Goal: Information Seeking & Learning: Learn about a topic

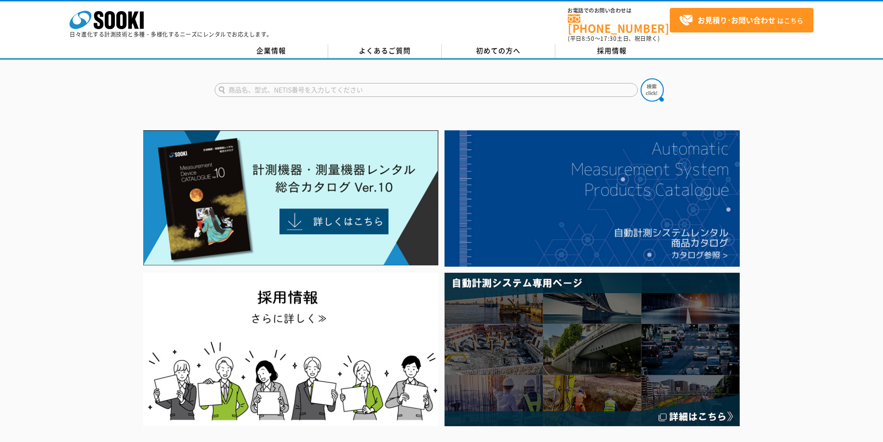
click at [320, 89] on input "text" at bounding box center [426, 90] width 423 height 14
type input "検電器"
click at [641, 78] on button at bounding box center [652, 89] width 23 height 23
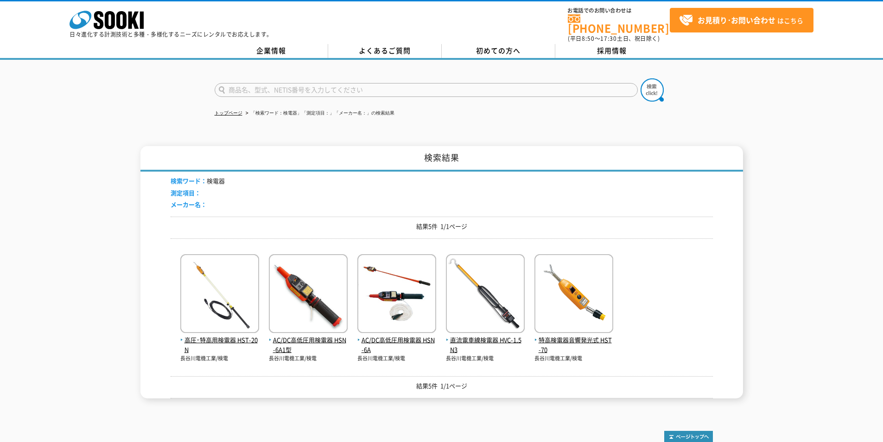
click at [259, 86] on input "text" at bounding box center [426, 90] width 423 height 14
type input "建"
type input "県"
type input "検相器"
click at [641, 78] on button at bounding box center [652, 89] width 23 height 23
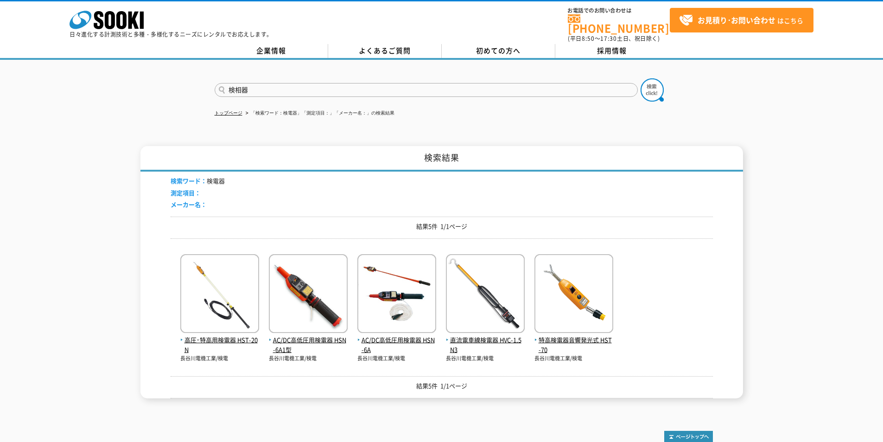
click at [641, 78] on button at bounding box center [652, 89] width 23 height 23
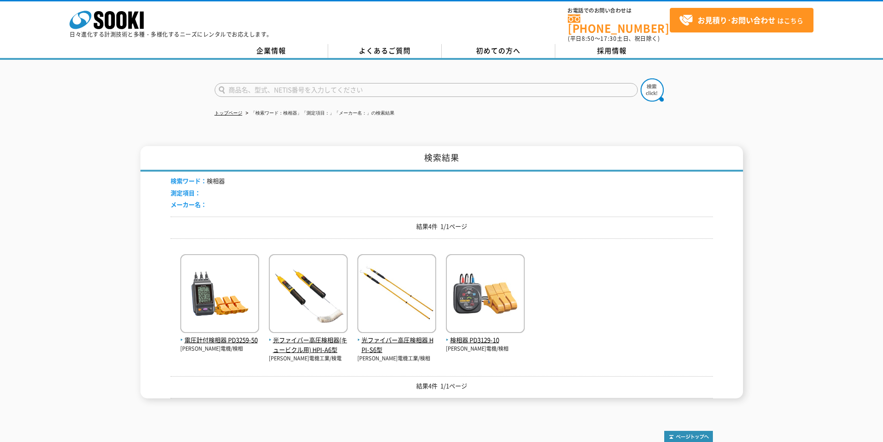
click at [235, 84] on input "text" at bounding box center [426, 90] width 423 height 14
type input "HST"
click at [641, 78] on button at bounding box center [652, 89] width 23 height 23
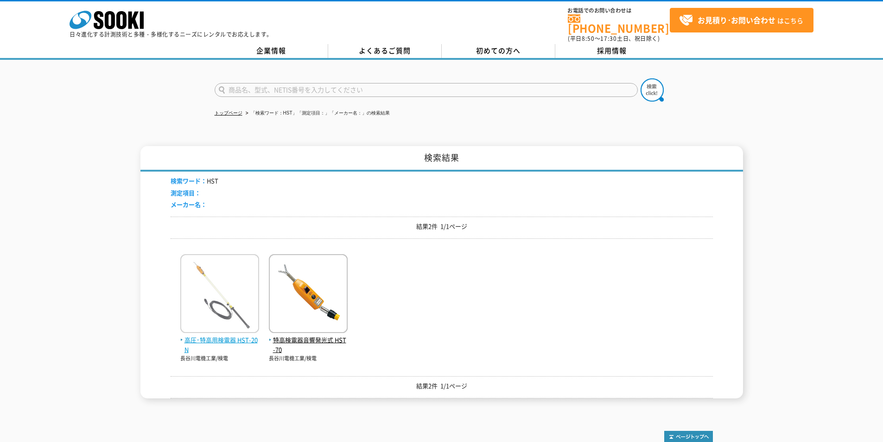
click at [223, 336] on span "高圧･特高用検電器 HST-20N" at bounding box center [219, 344] width 79 height 19
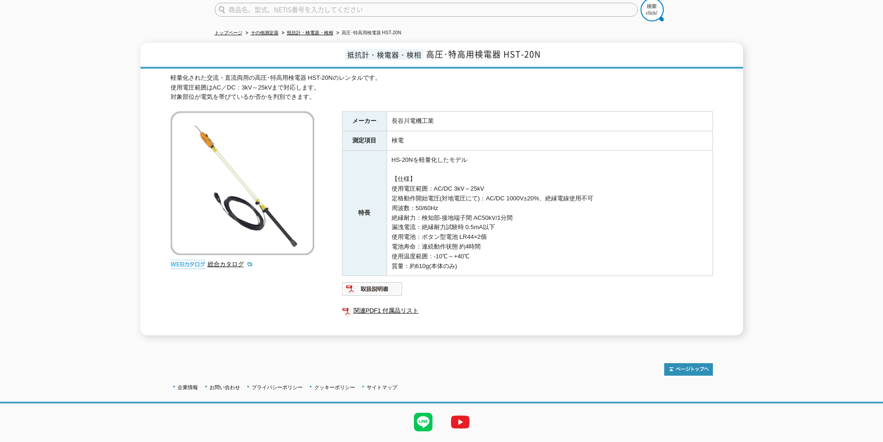
scroll to position [44, 0]
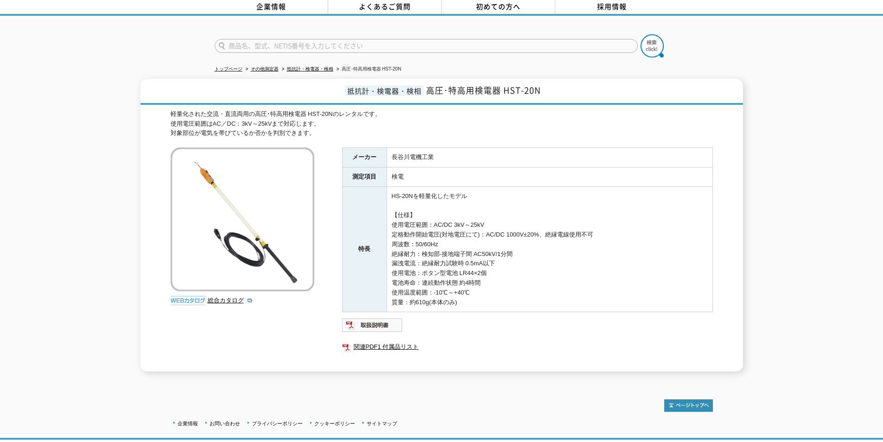
click at [244, 39] on input "text" at bounding box center [426, 46] width 423 height 14
type input "HPI"
click at [641, 34] on button at bounding box center [652, 45] width 23 height 23
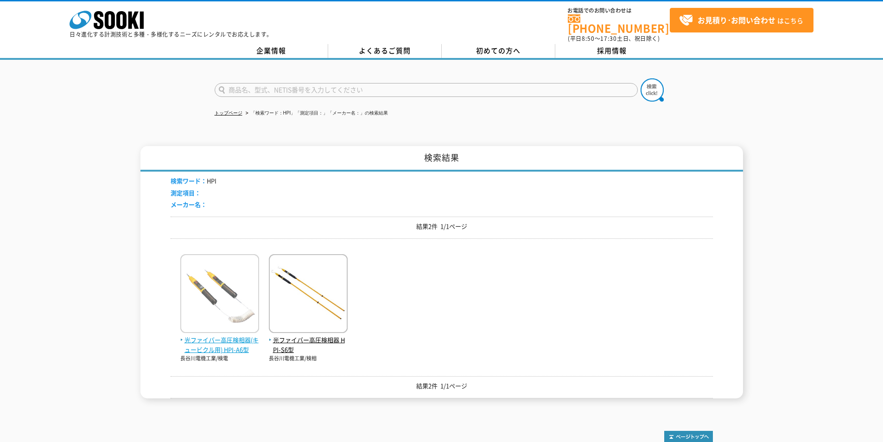
click at [217, 344] on span "光ファイバー高圧検相器(キュービクル用) HPI-A6型" at bounding box center [219, 344] width 79 height 19
click at [221, 340] on span "光ファイバー高圧検相器(キュービクル用) HPI-A6型" at bounding box center [219, 344] width 79 height 19
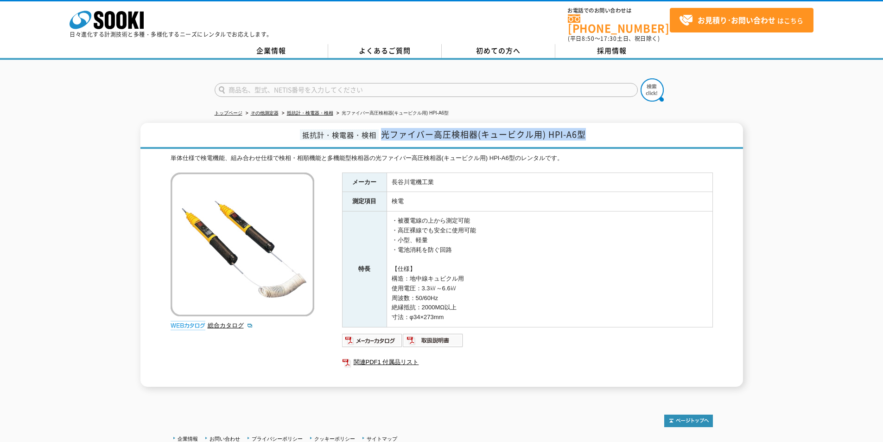
drag, startPoint x: 590, startPoint y: 129, endPoint x: 373, endPoint y: 127, distance: 216.5
click at [373, 127] on h1 "抵抗計・検電器・検相 光ファイバー高圧検相器(キュービクル用) HPI-A6型" at bounding box center [441, 136] width 603 height 26
copy span "光ファイバー高圧検相器(キュービクル用) HPI-A6型"
click at [300, 86] on input "text" at bounding box center [426, 90] width 423 height 14
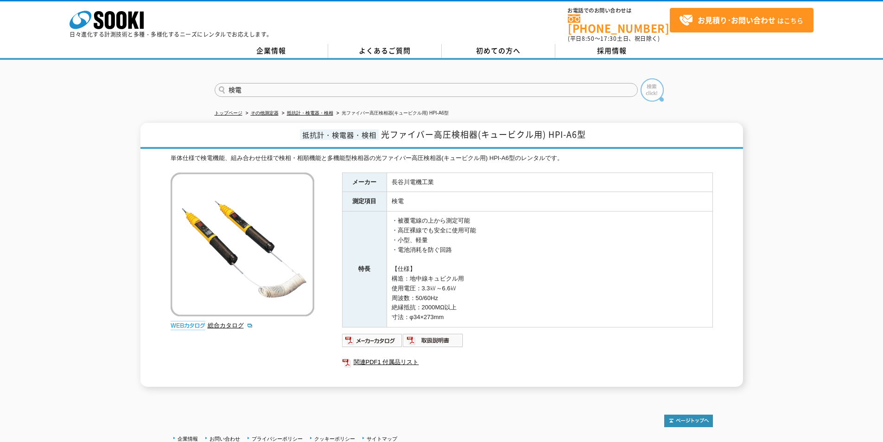
type input "検電"
click at [653, 89] on img at bounding box center [652, 89] width 23 height 23
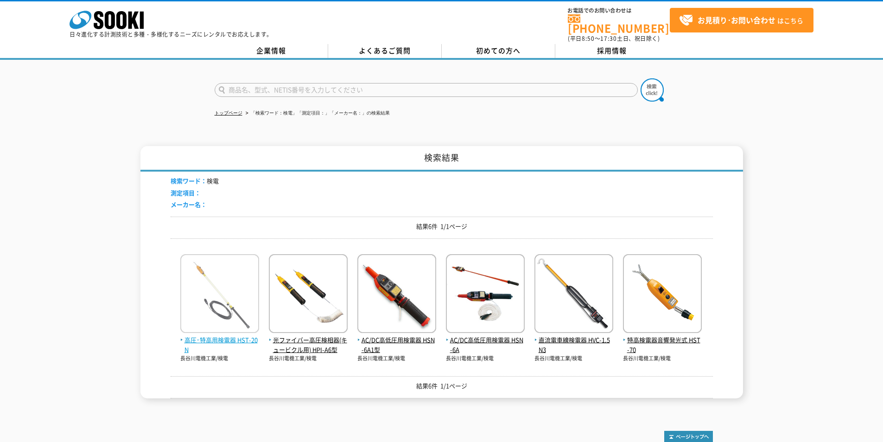
click at [238, 335] on span "高圧･特高用検電器 HST-20N" at bounding box center [219, 344] width 79 height 19
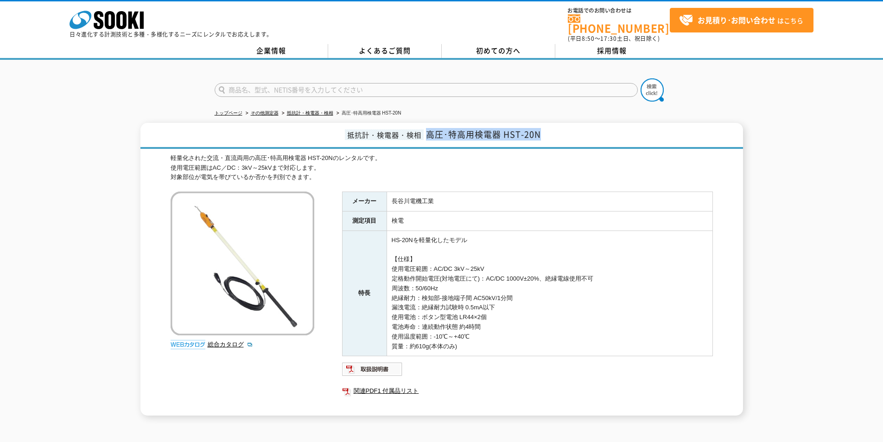
drag, startPoint x: 541, startPoint y: 128, endPoint x: 428, endPoint y: 129, distance: 112.6
click at [428, 129] on span "高圧･特高用検電器 HST-20N" at bounding box center [483, 134] width 115 height 13
copy span "高圧･特高用検電器 HST-20N"
